Goal: Information Seeking & Learning: Learn about a topic

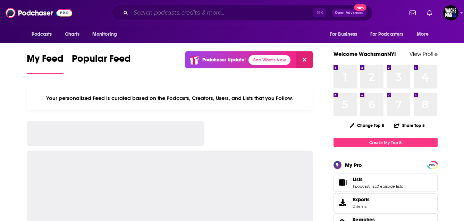
click at [208, 14] on input "Search podcasts, credits, & more..." at bounding box center [222, 12] width 183 height 11
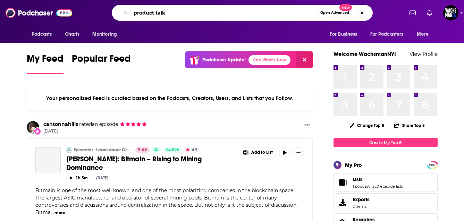
type input "product talk"
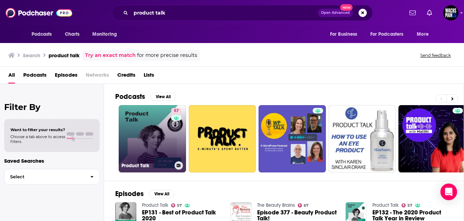
click at [146, 136] on link "57 Product Talk" at bounding box center [152, 138] width 67 height 67
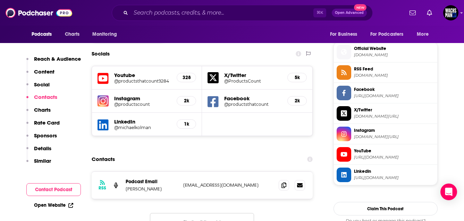
scroll to position [620, 0]
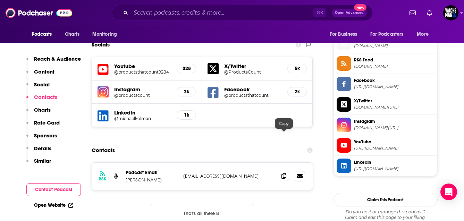
click at [286, 173] on icon at bounding box center [284, 176] width 5 height 6
